Goal: Find specific page/section: Find specific page/section

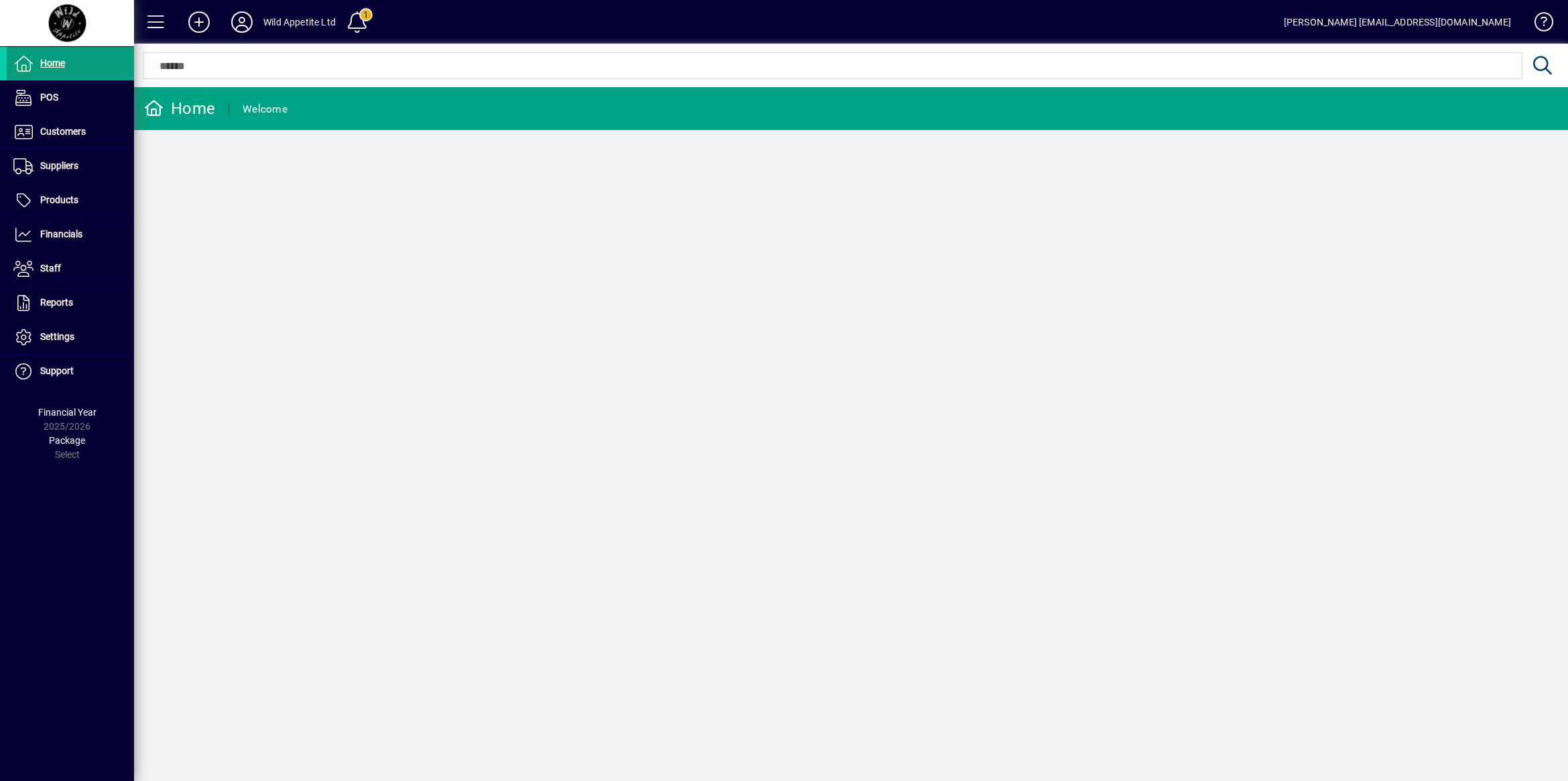
click at [286, 233] on div "Home Welcome" at bounding box center [851, 434] width 1434 height 694
click at [201, 54] on div at bounding box center [851, 51] width 1434 height 15
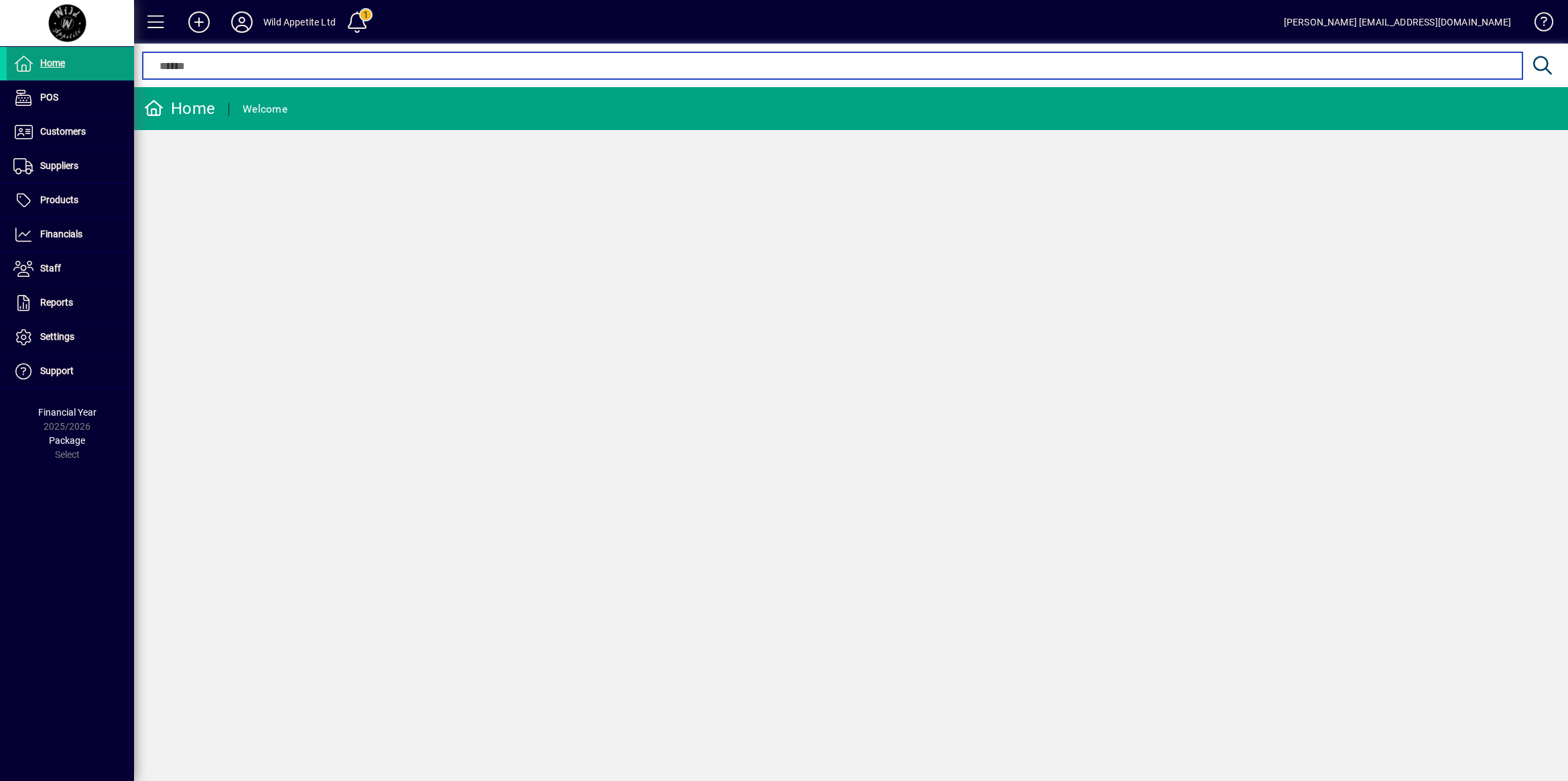
click at [201, 70] on input "text" at bounding box center [832, 65] width 1359 height 16
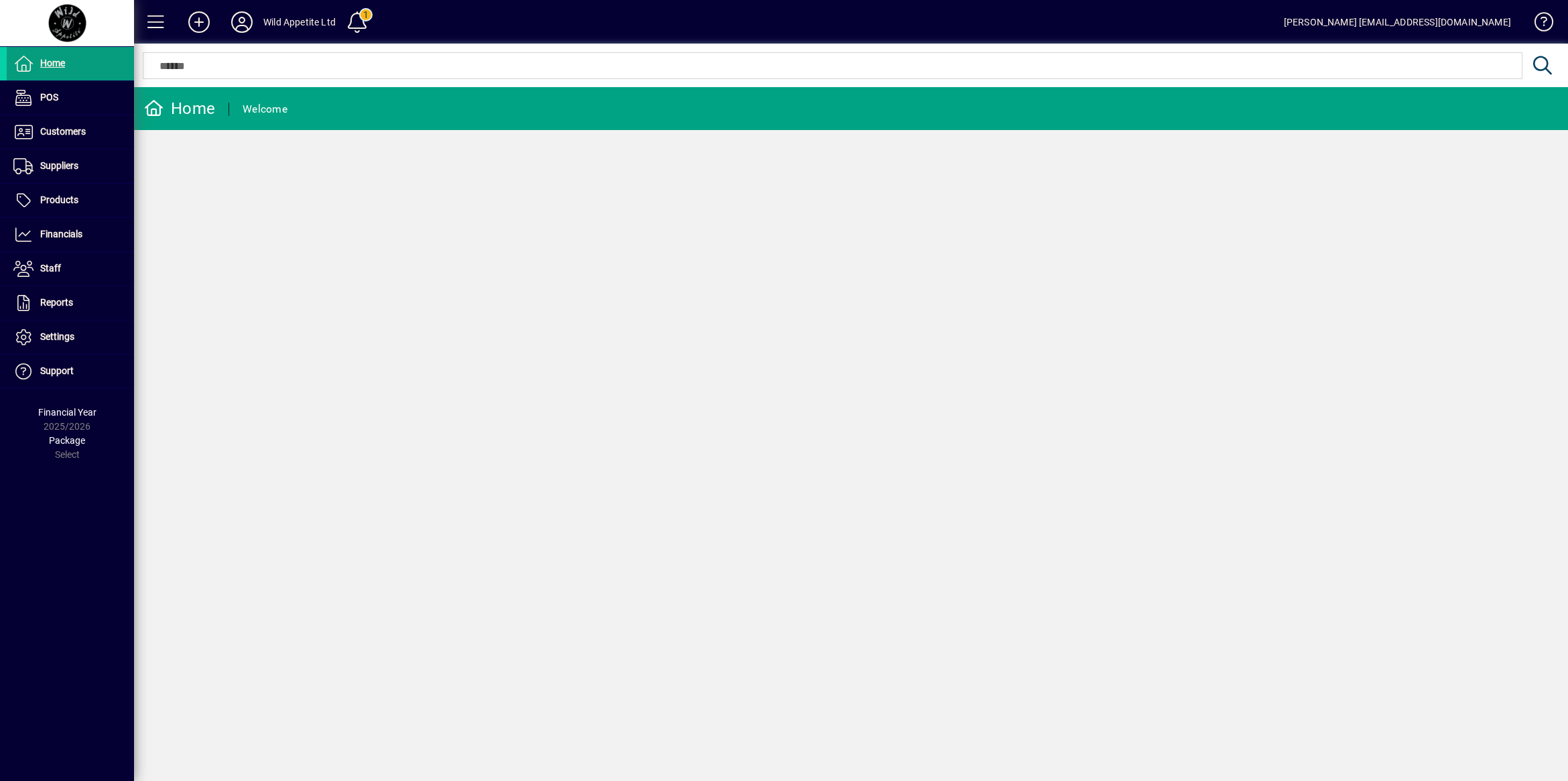
click at [782, 215] on div "Home Welcome" at bounding box center [851, 434] width 1434 height 694
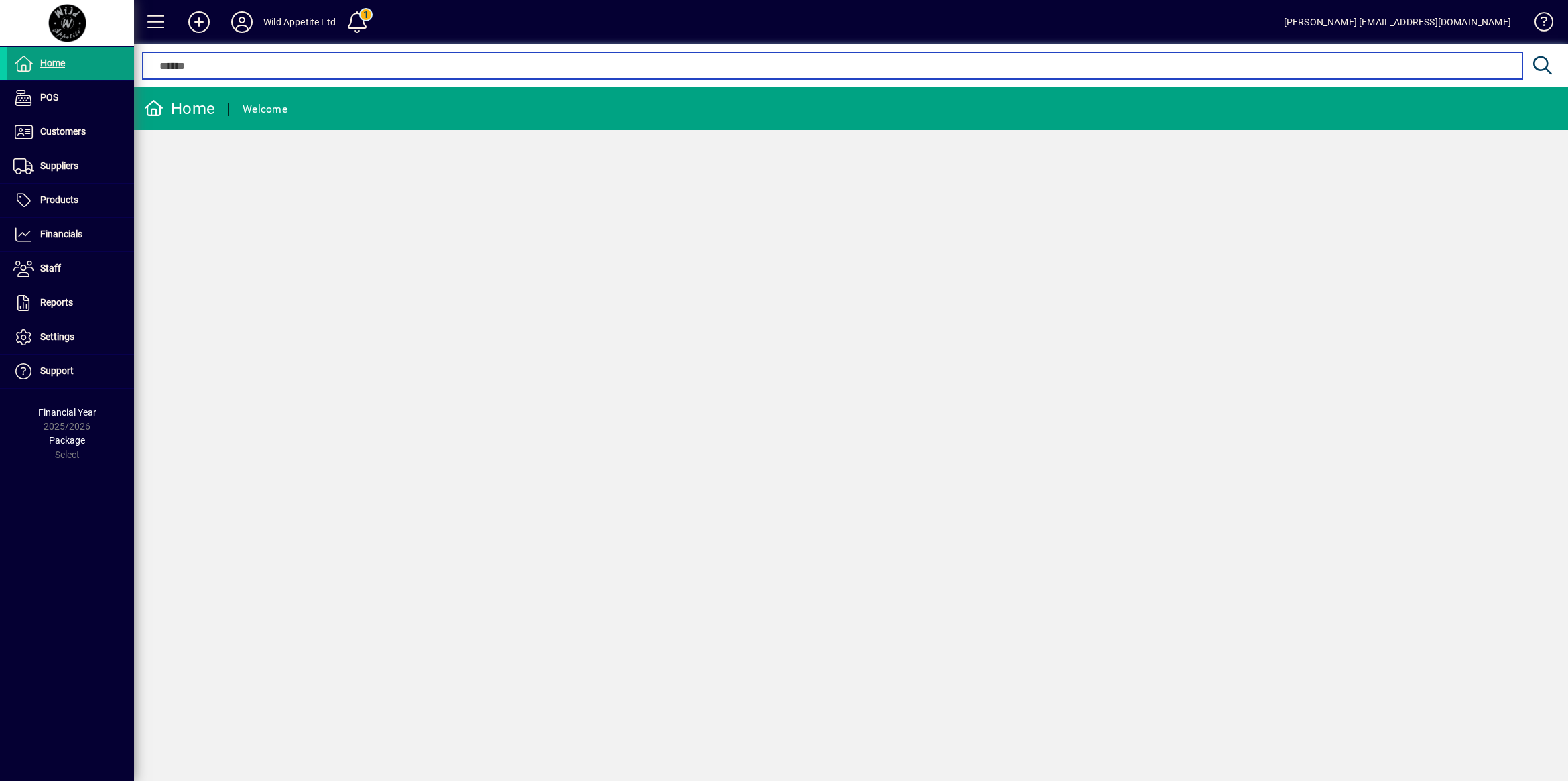
click at [170, 72] on input "text" at bounding box center [832, 65] width 1359 height 16
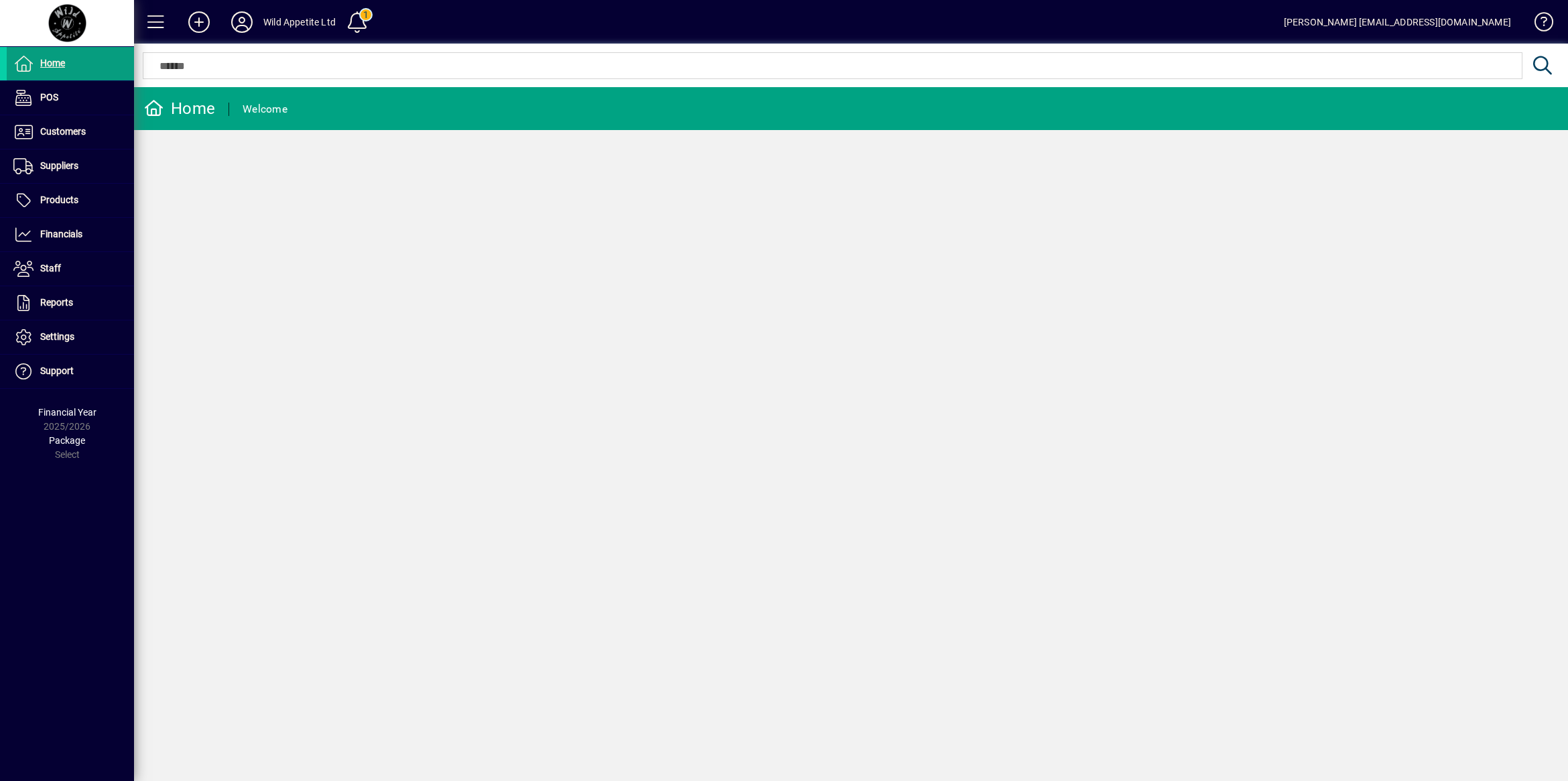
click at [681, 191] on div "Home Welcome" at bounding box center [851, 434] width 1434 height 694
click at [288, 240] on div "Home Welcome" at bounding box center [851, 434] width 1434 height 694
click at [75, 196] on span "Products" at bounding box center [60, 199] width 38 height 11
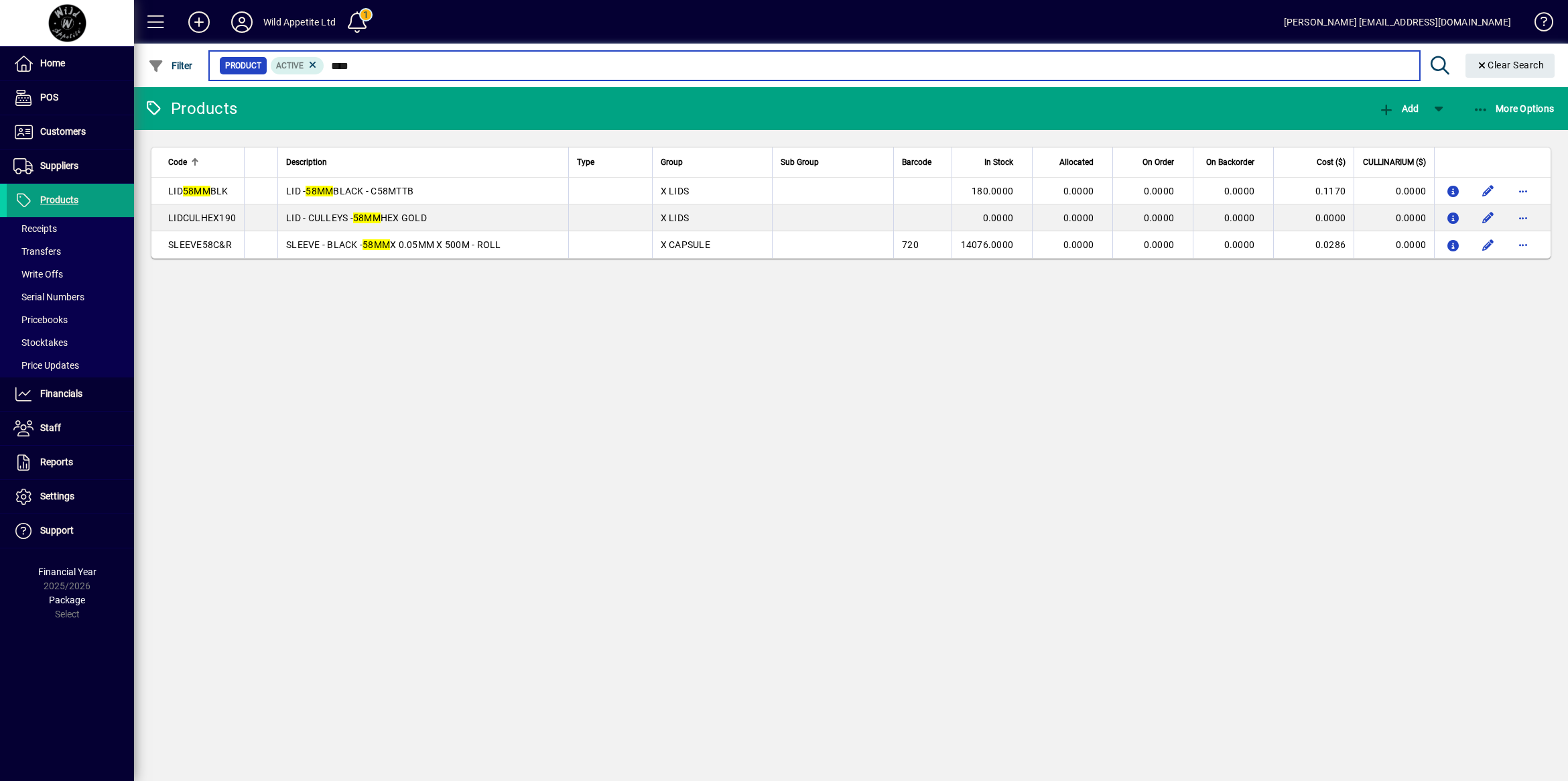
type input "****"
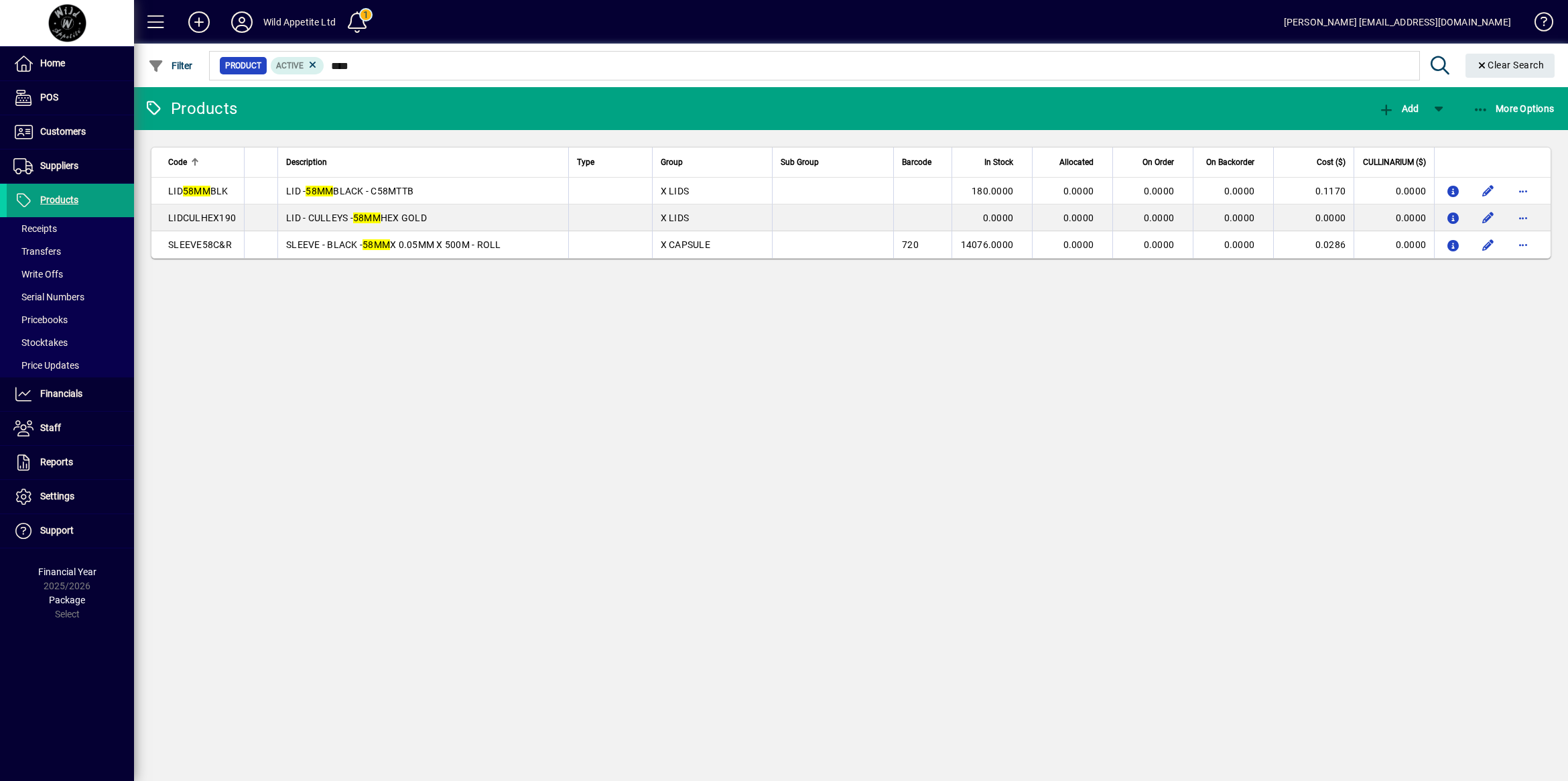
click at [511, 319] on div "Products Add More Options Code Description Type Group Sub Group Barcode In Stoc…" at bounding box center [851, 434] width 1434 height 694
